Goal: Find specific page/section: Find specific page/section

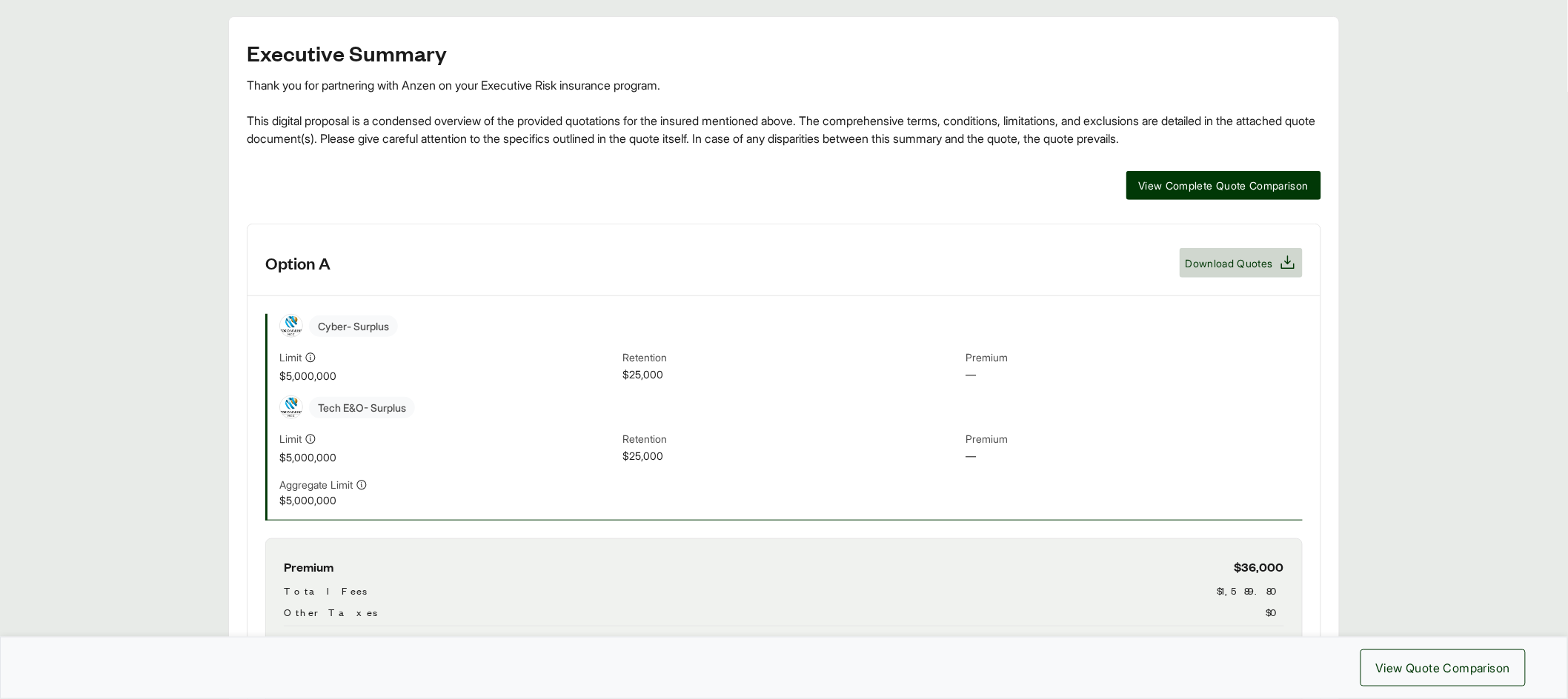
scroll to position [528, 0]
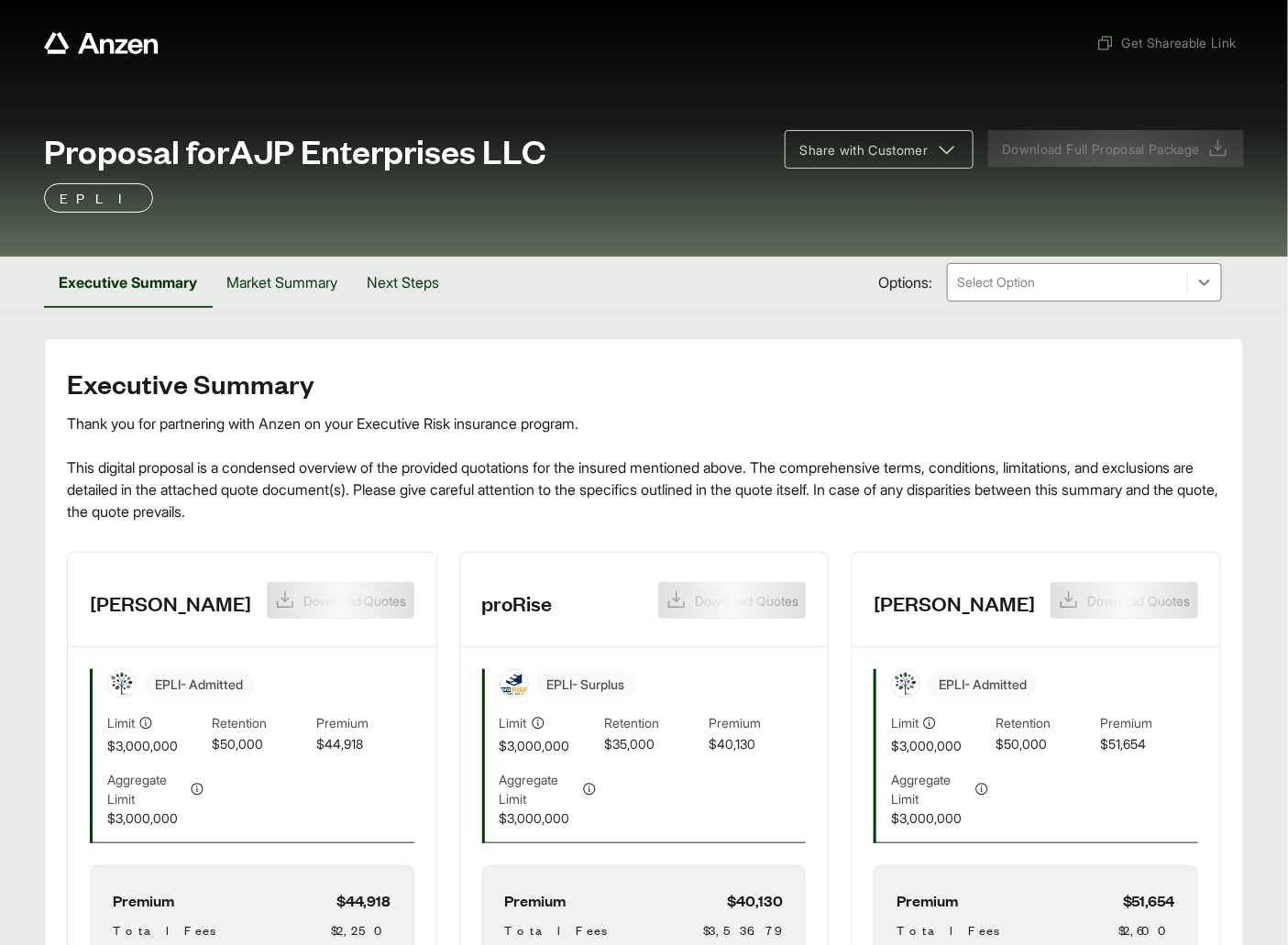
scroll to position [340, 0]
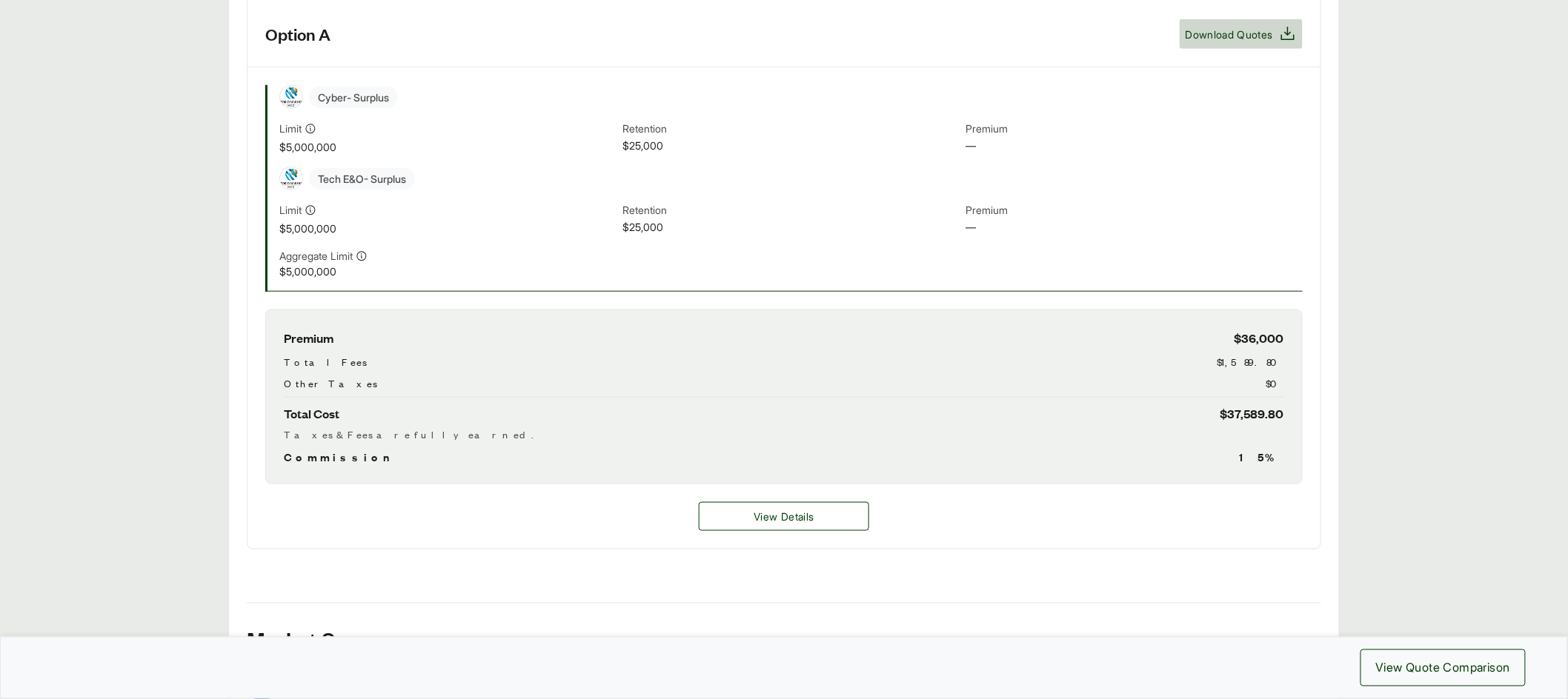
scroll to position [528, 0]
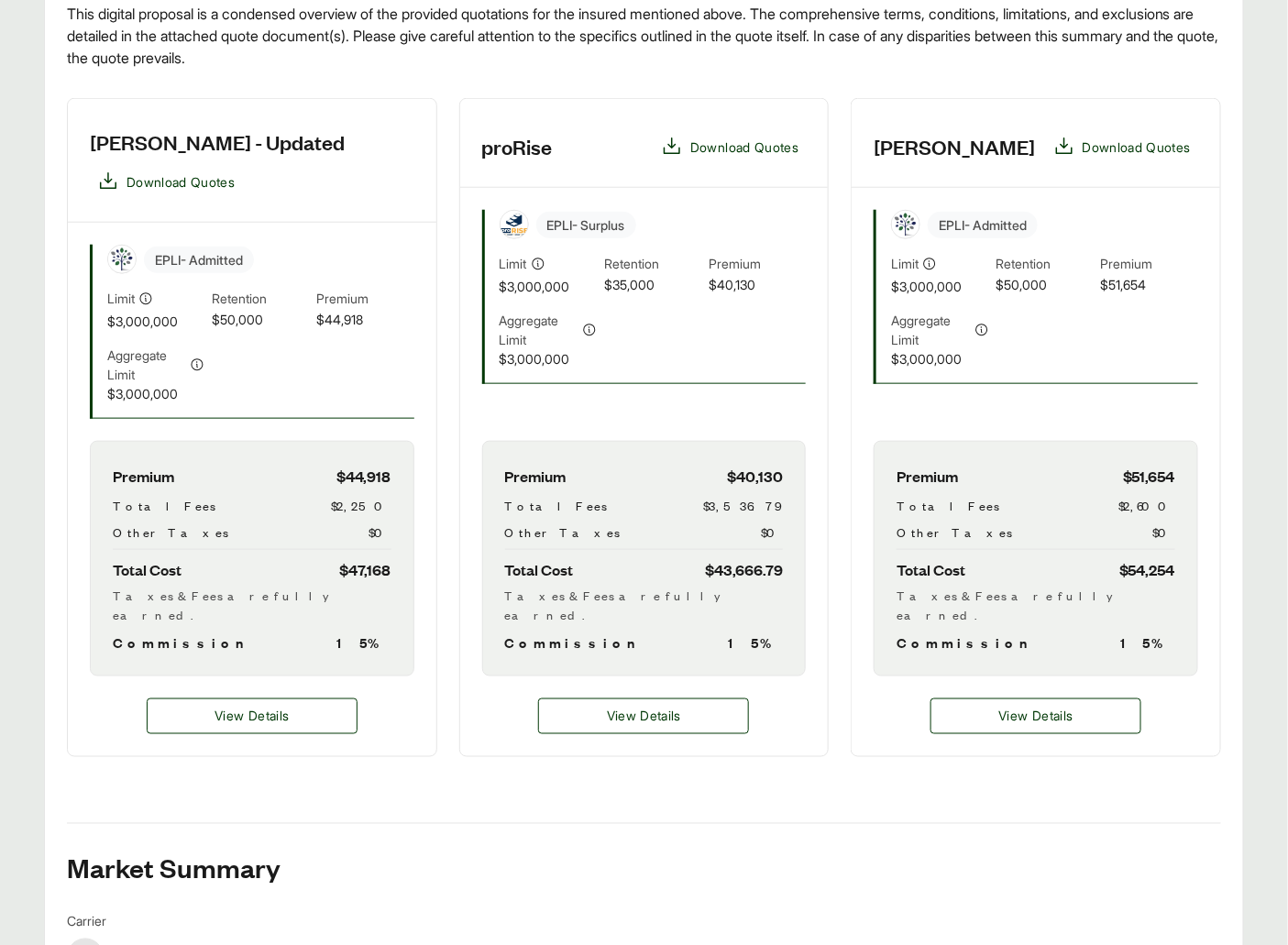
scroll to position [428, 0]
